Goal: Information Seeking & Learning: Learn about a topic

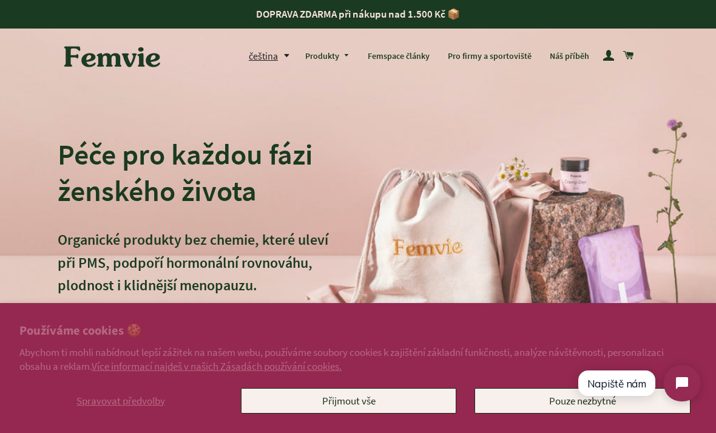
click at [425, 411] on button "Přijmout vše" at bounding box center [349, 400] width 216 height 25
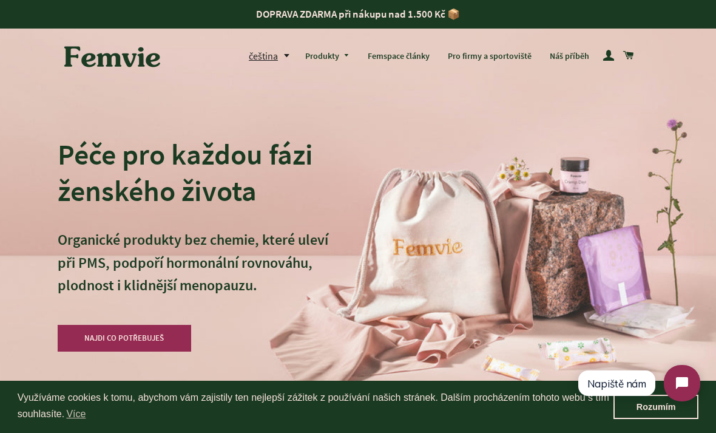
click at [412, 57] on link "Femspace články" at bounding box center [399, 57] width 80 height 32
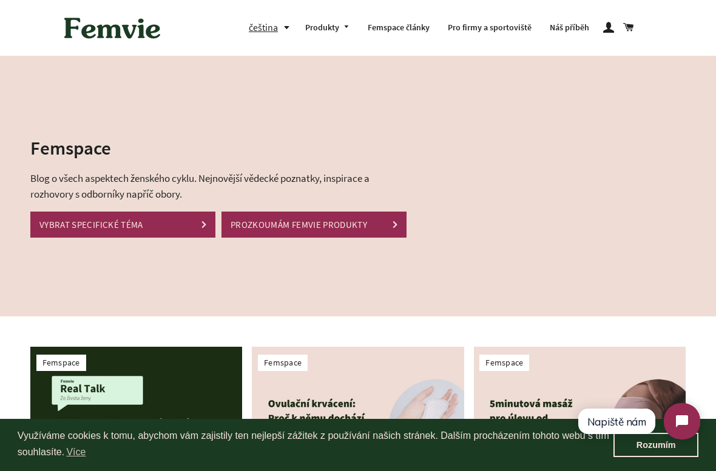
click at [101, 221] on link "VYBRAT SPECIFICKÉ TÉMA" at bounding box center [122, 225] width 185 height 26
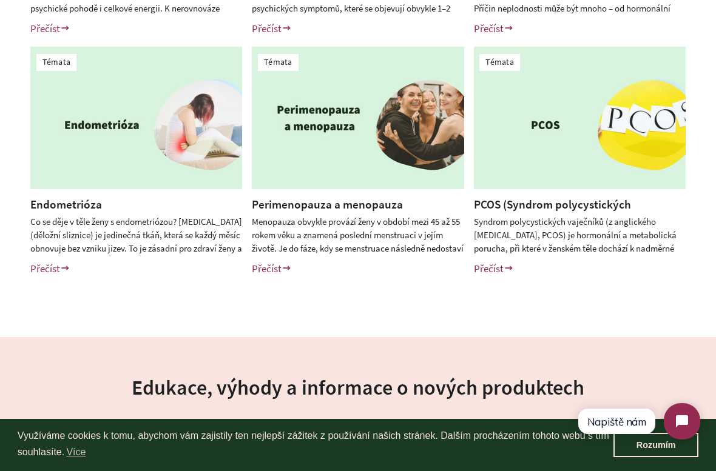
scroll to position [495, 0]
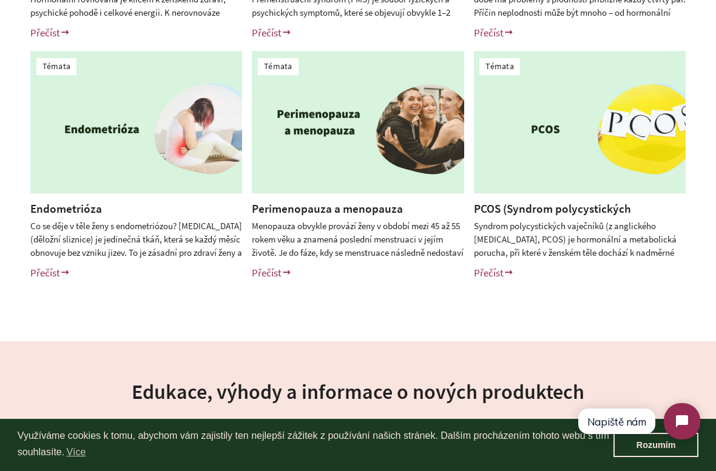
click at [68, 213] on link "Endometrióza" at bounding box center [66, 208] width 72 height 15
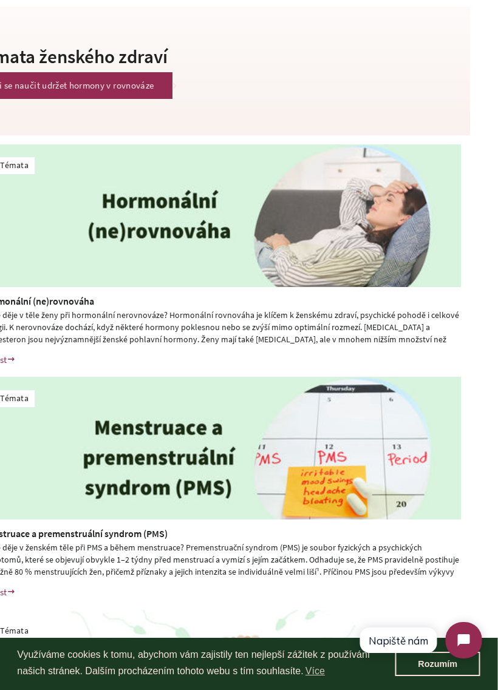
scroll to position [0, 27]
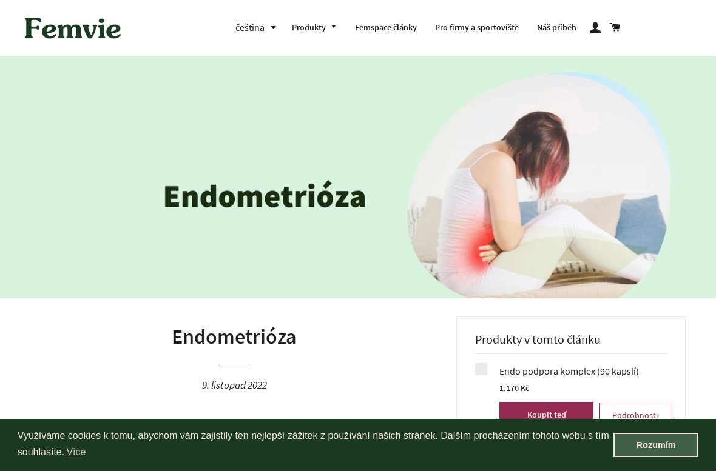
click at [653, 442] on link "Rozumím" at bounding box center [655, 445] width 85 height 24
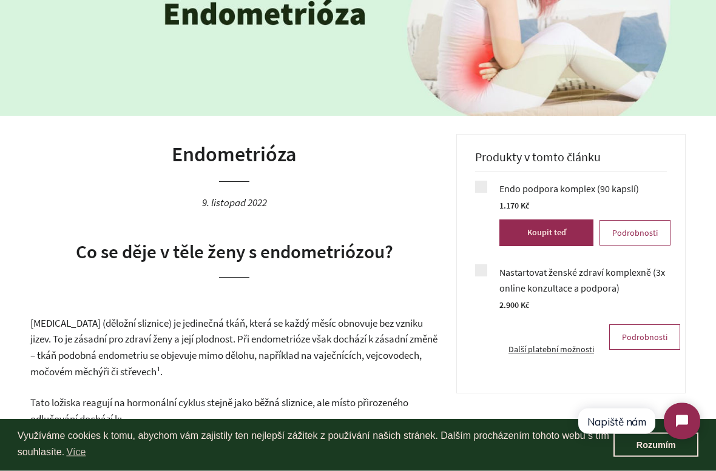
scroll to position [206, 0]
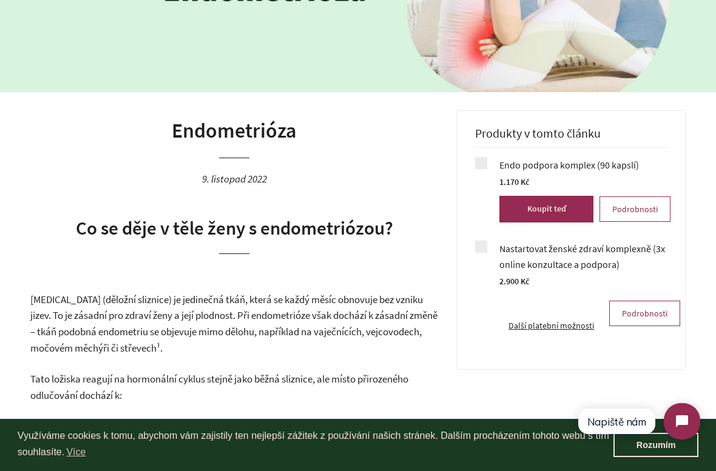
click at [646, 451] on link "Rozumím" at bounding box center [655, 445] width 85 height 24
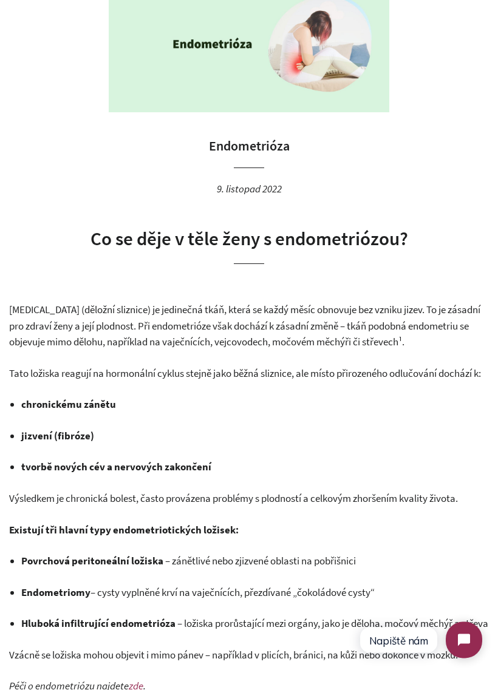
scroll to position [104, 0]
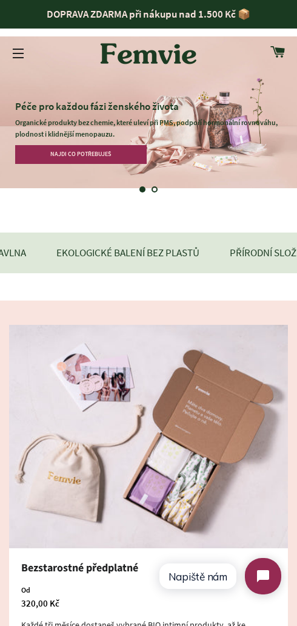
click at [30, 54] on button "Navigace na webu" at bounding box center [18, 53] width 30 height 30
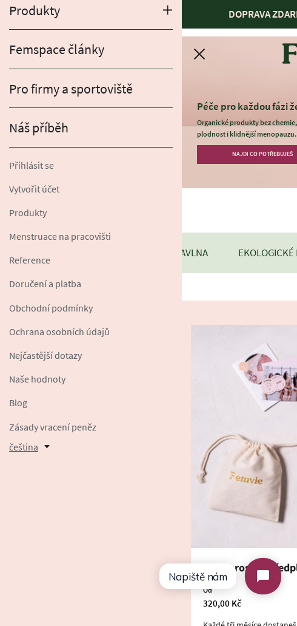
click at [129, 61] on link "Femspace články" at bounding box center [91, 49] width 182 height 39
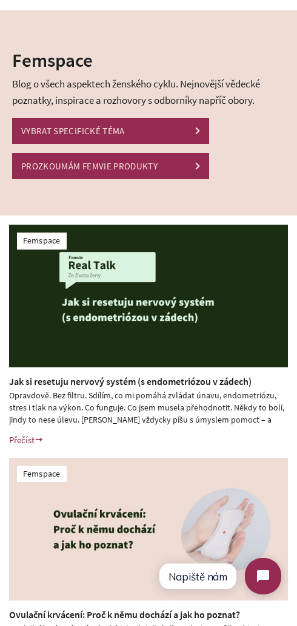
click at [180, 128] on link "VYBRAT SPECIFICKÉ TÉMA" at bounding box center [110, 131] width 197 height 26
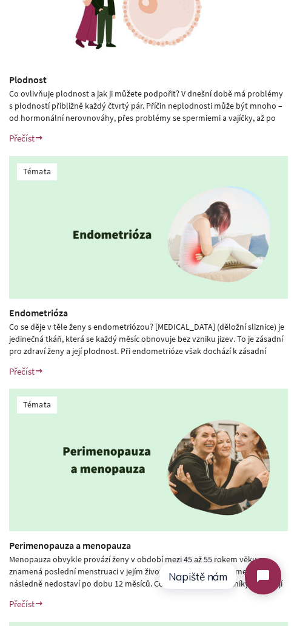
scroll to position [736, 0]
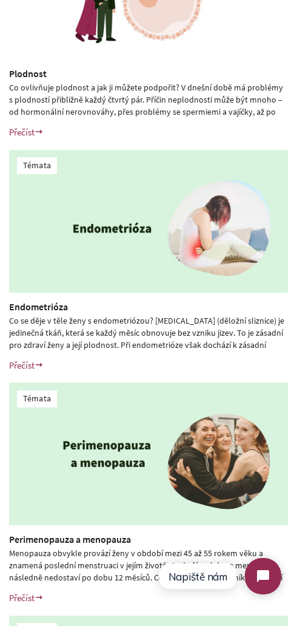
click at [52, 308] on link "Endometrióza" at bounding box center [38, 306] width 59 height 12
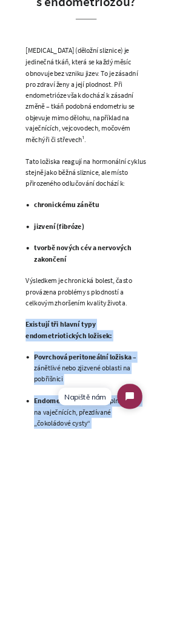
scroll to position [355, 0]
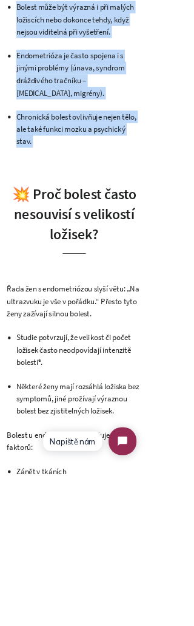
scroll to position [1684, 0]
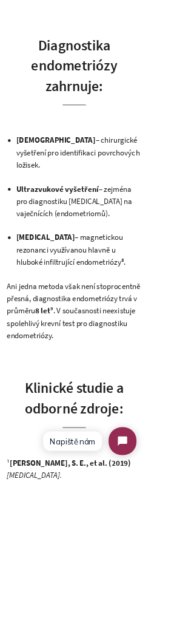
scroll to position [2868, 0]
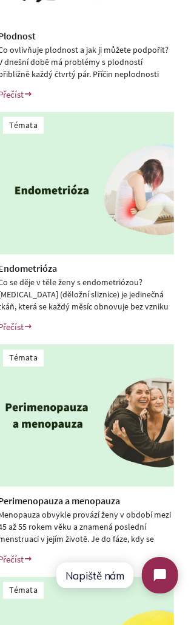
scroll to position [800, 11]
